Goal: Task Accomplishment & Management: Manage account settings

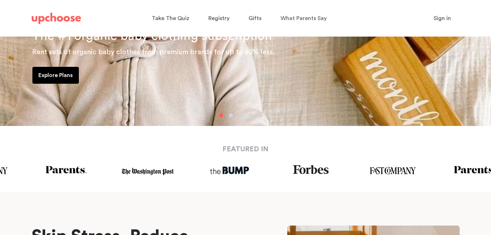
scroll to position [64, 0]
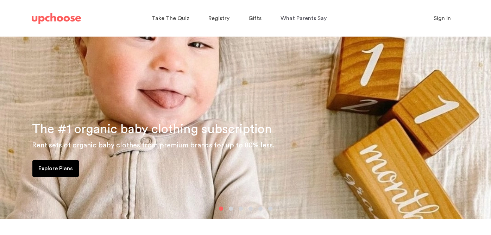
click at [445, 21] on span "Sign in" at bounding box center [442, 18] width 17 height 6
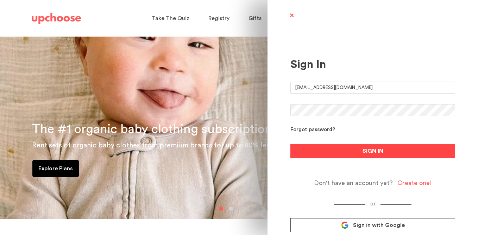
click at [324, 145] on button "SIGN IN" at bounding box center [373, 151] width 165 height 14
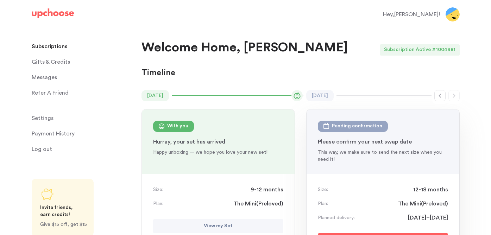
click at [34, 80] on span "Messages" at bounding box center [44, 77] width 25 height 14
click at [46, 79] on span "Messages" at bounding box center [44, 77] width 25 height 14
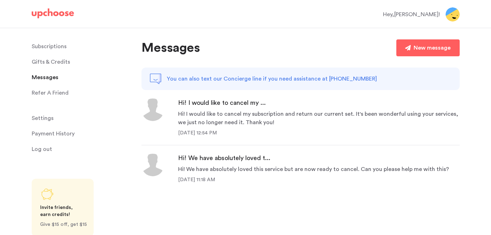
click at [55, 45] on p "Subscriptions" at bounding box center [49, 46] width 35 height 14
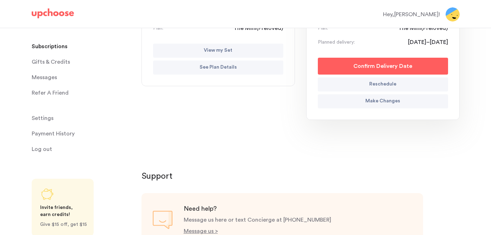
scroll to position [134, 0]
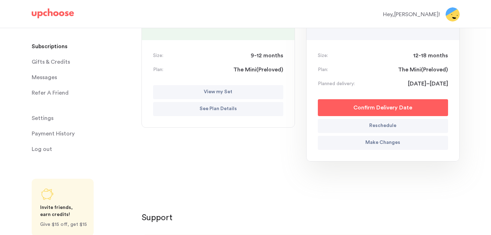
click at [202, 89] on button "View my Set" at bounding box center [218, 92] width 130 height 14
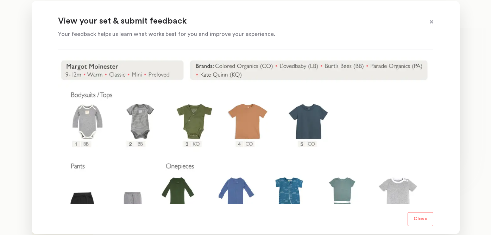
scroll to position [0, 0]
